Goal: Task Accomplishment & Management: Use online tool/utility

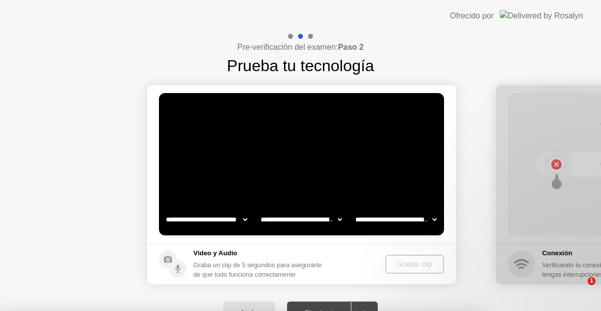
select select "**********"
select select "*******"
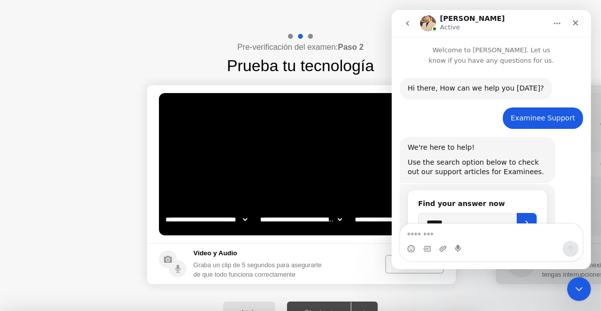
scroll to position [1, 0]
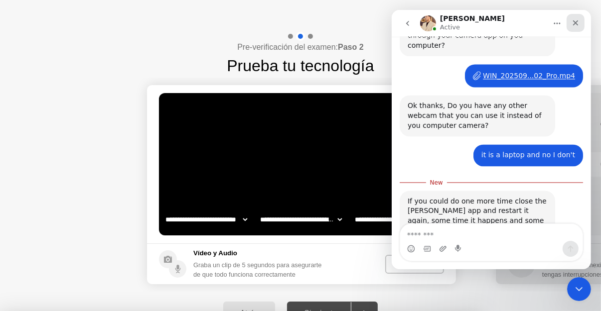
click at [573, 19] on icon "Close" at bounding box center [575, 23] width 8 height 8
